Goal: Book appointment/travel/reservation

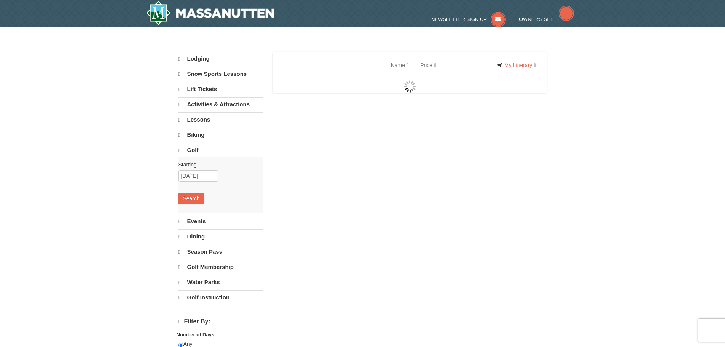
select select "10"
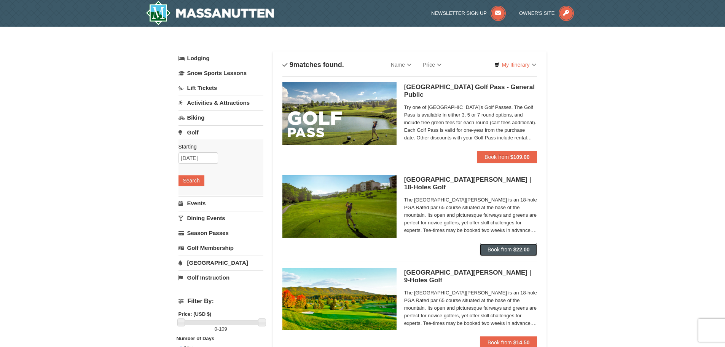
click at [507, 251] on span "Book from" at bounding box center [500, 249] width 24 height 6
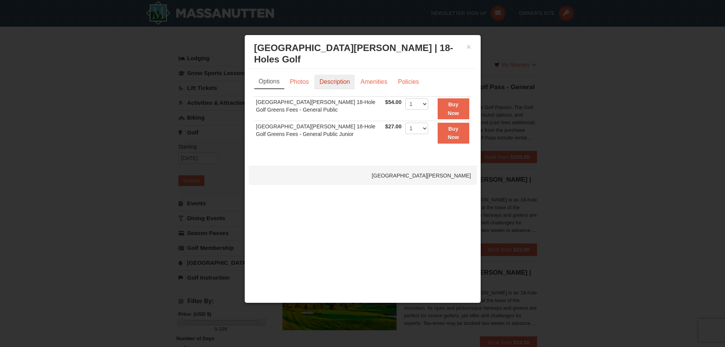
click at [333, 82] on link "Description" at bounding box center [334, 82] width 40 height 14
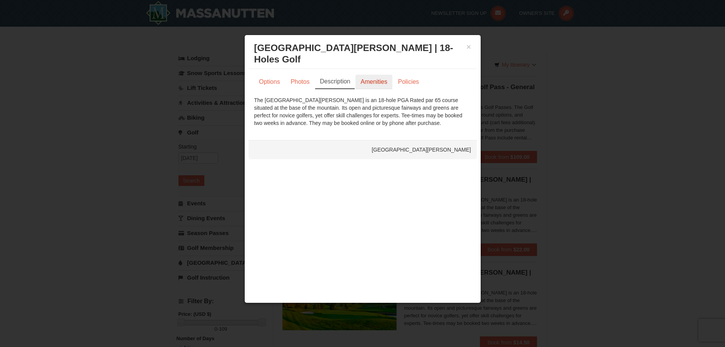
click at [379, 83] on link "Amenities" at bounding box center [374, 82] width 37 height 14
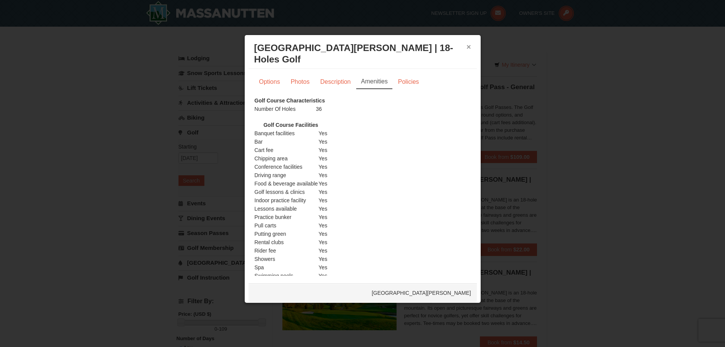
click at [467, 47] on button "×" at bounding box center [469, 47] width 5 height 8
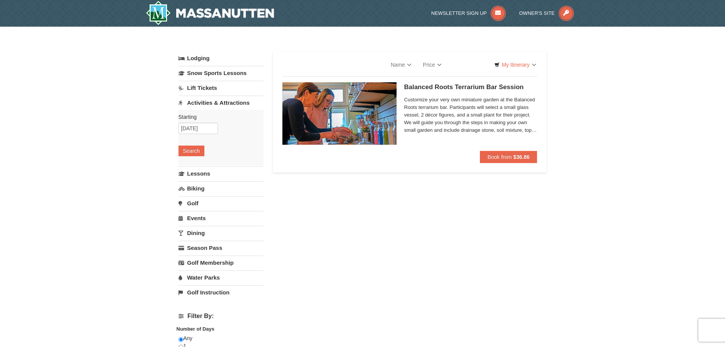
select select "10"
